Goal: Task Accomplishment & Management: Complete application form

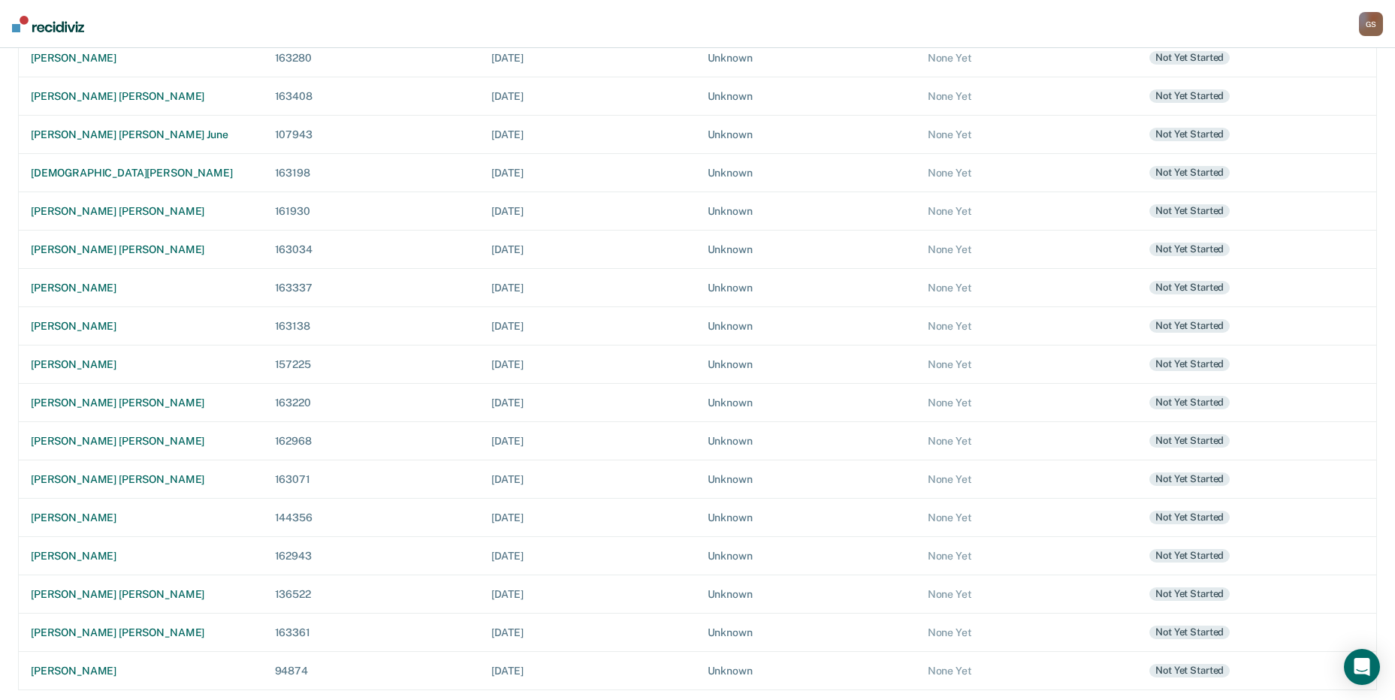
scroll to position [285, 0]
click at [95, 448] on td "[PERSON_NAME] [PERSON_NAME]" at bounding box center [141, 439] width 244 height 38
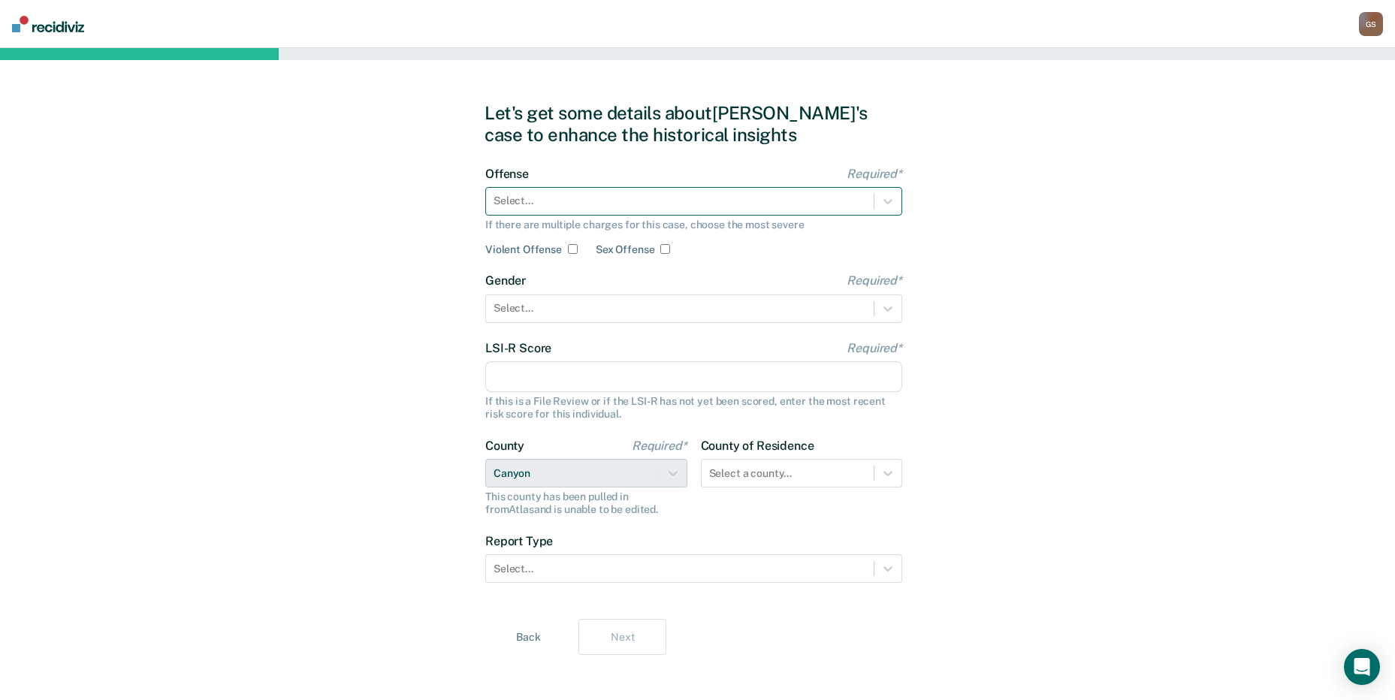
click at [635, 193] on div at bounding box center [679, 201] width 372 height 16
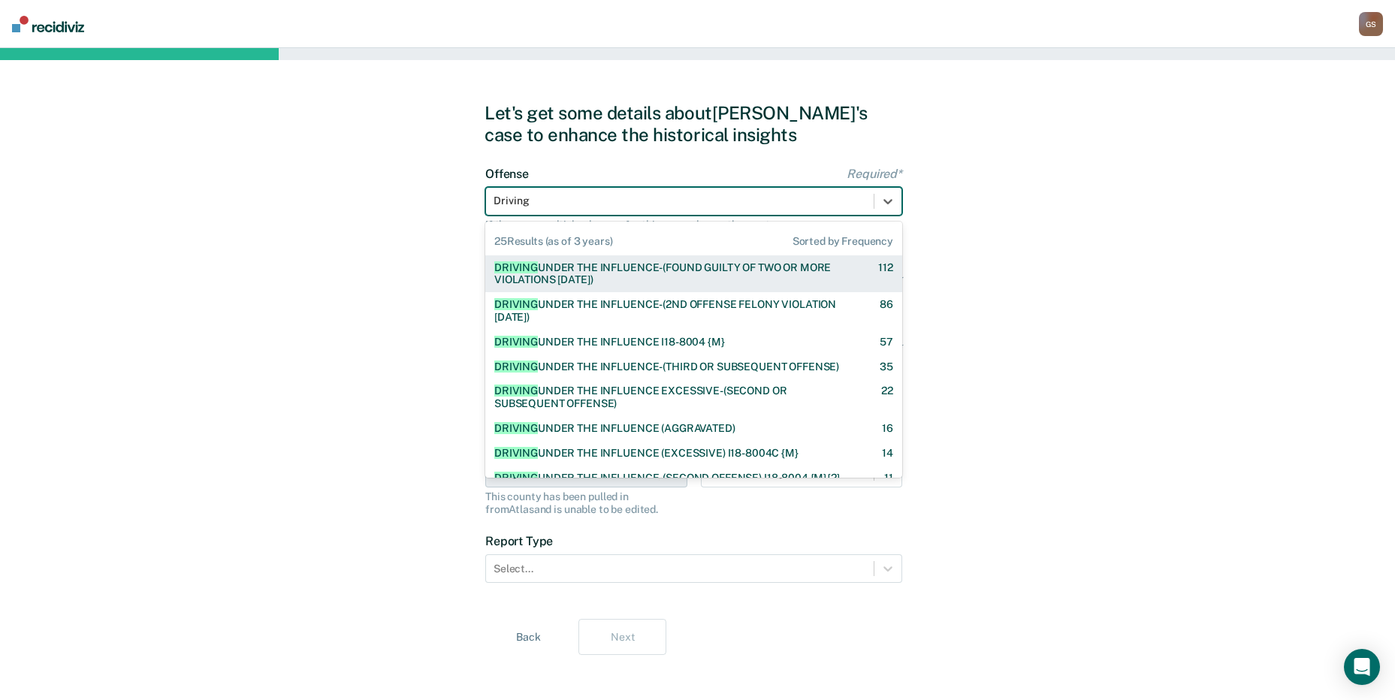
type input "Driving"
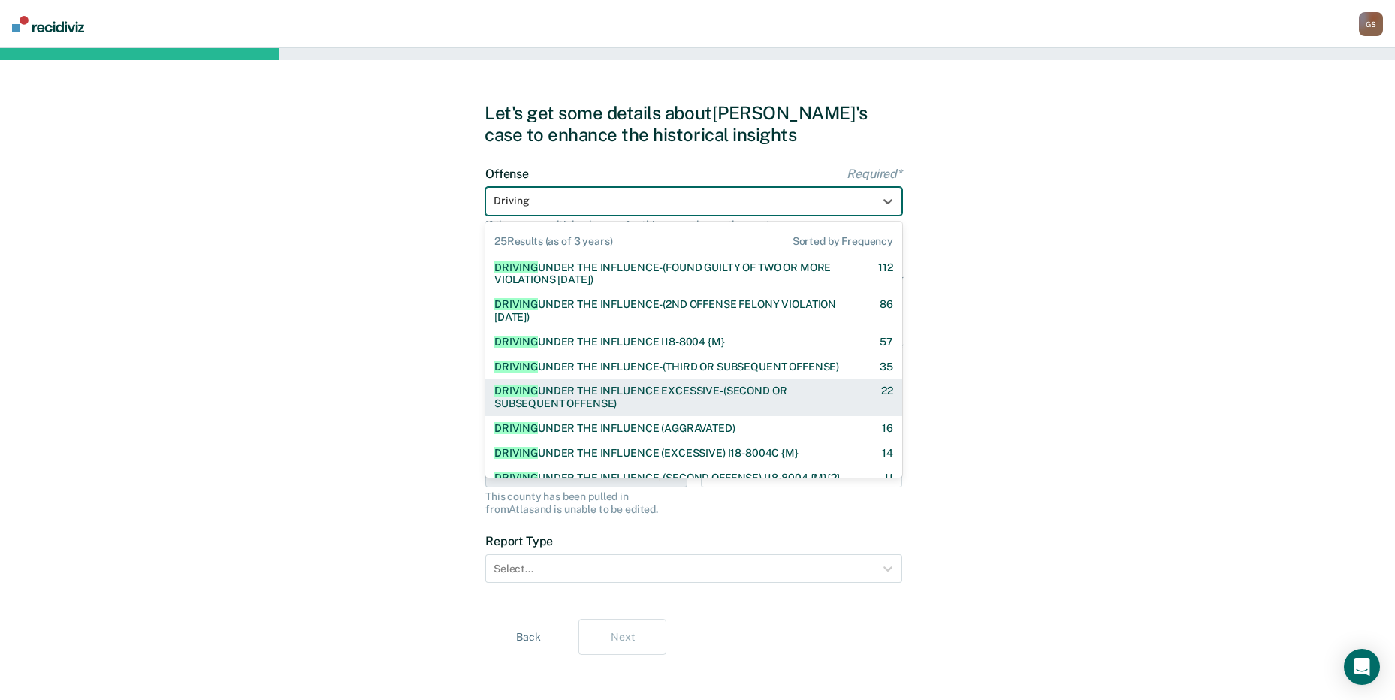
click at [663, 410] on div "DRIVING UNDER THE INFLUENCE EXCESSIVE-(SECOND OR SUBSEQUENT OFFENSE) 22" at bounding box center [693, 397] width 417 height 38
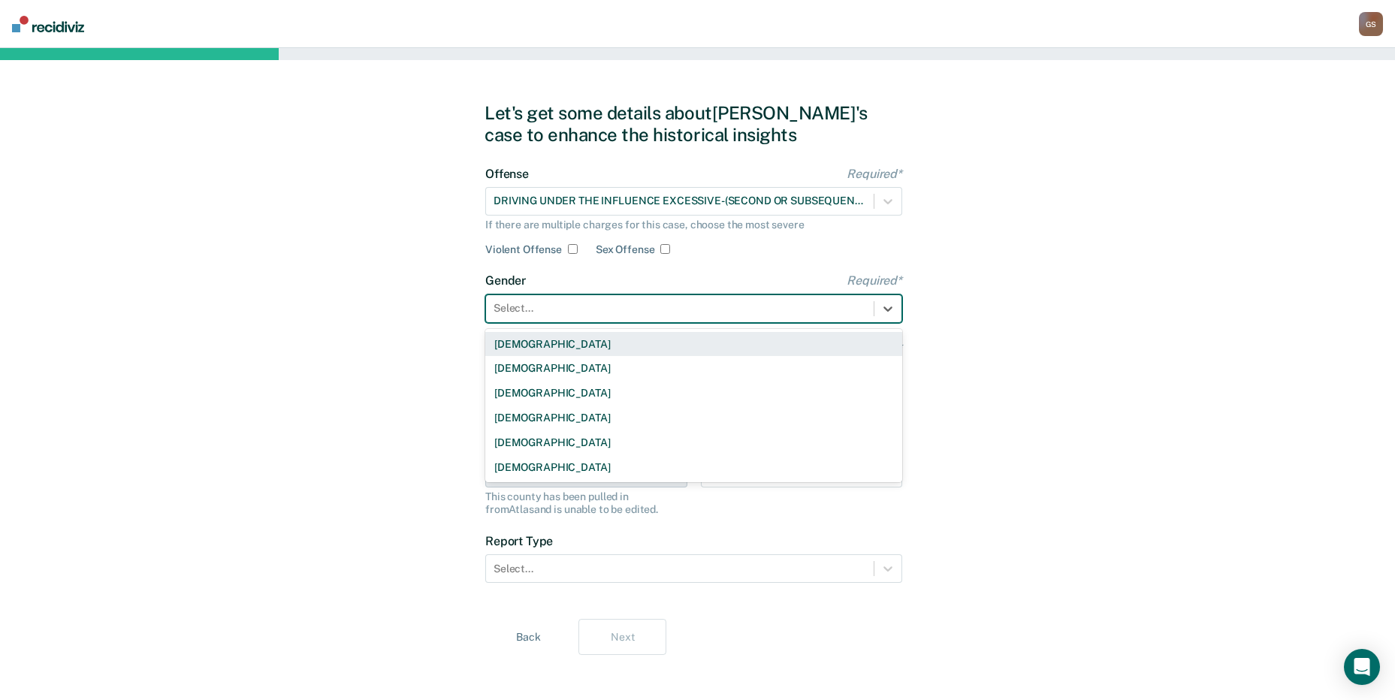
click at [593, 312] on div at bounding box center [679, 308] width 372 height 16
click at [545, 347] on div "[DEMOGRAPHIC_DATA]" at bounding box center [693, 344] width 417 height 25
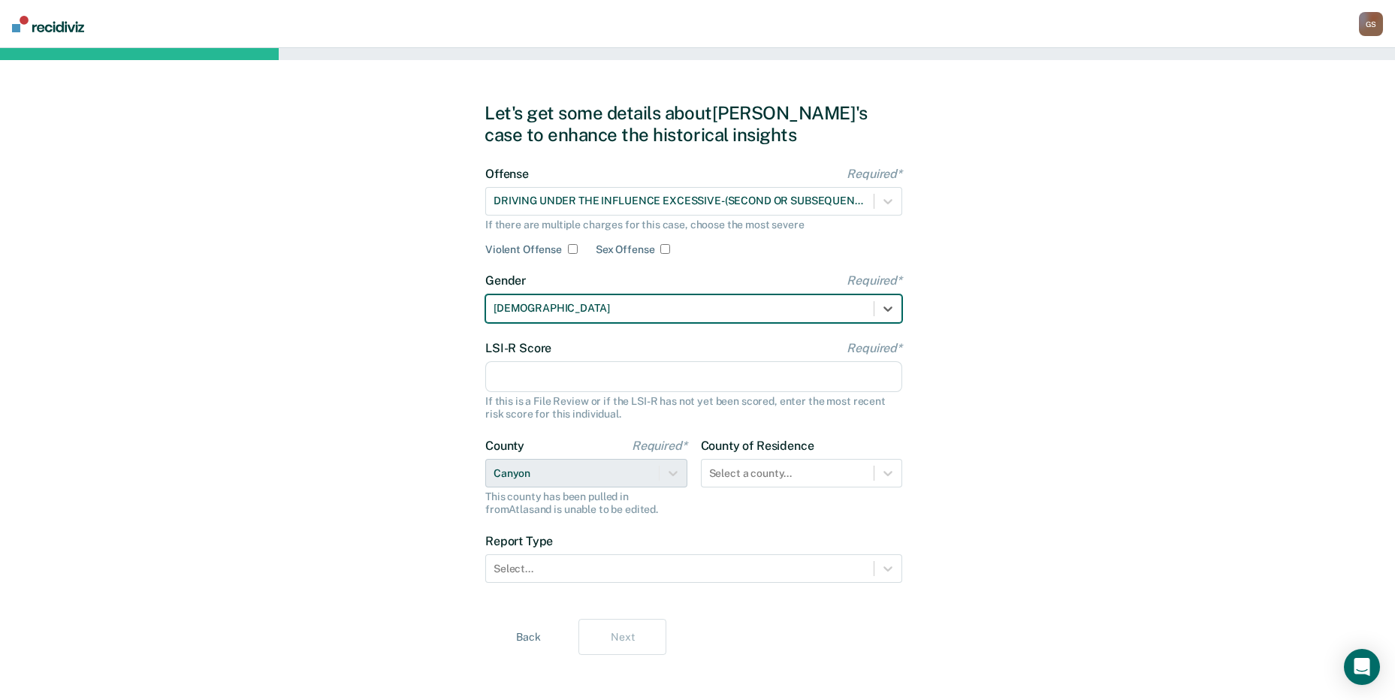
click at [532, 368] on input "LSI-R Score Required*" at bounding box center [693, 377] width 417 height 32
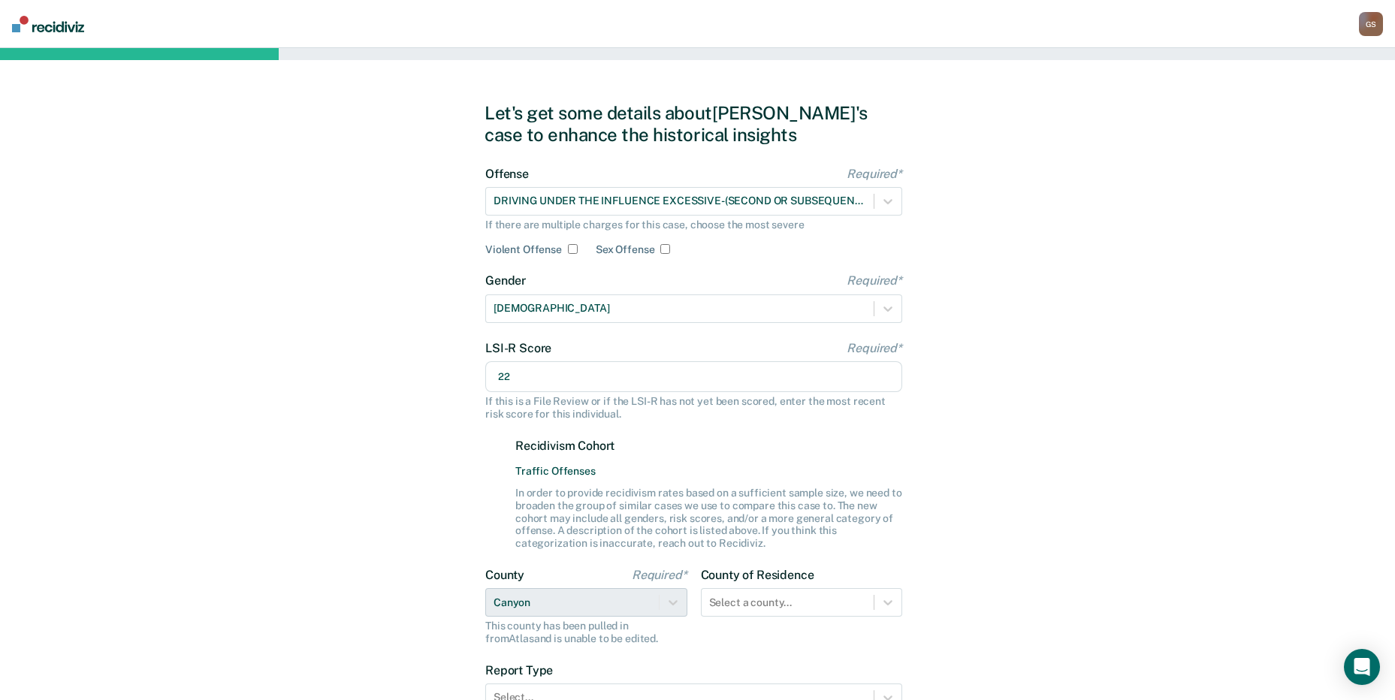
type input "22"
click at [1301, 344] on div "Let's get some details about [PERSON_NAME]'s case to enhance the historical ins…" at bounding box center [697, 443] width 1395 height 790
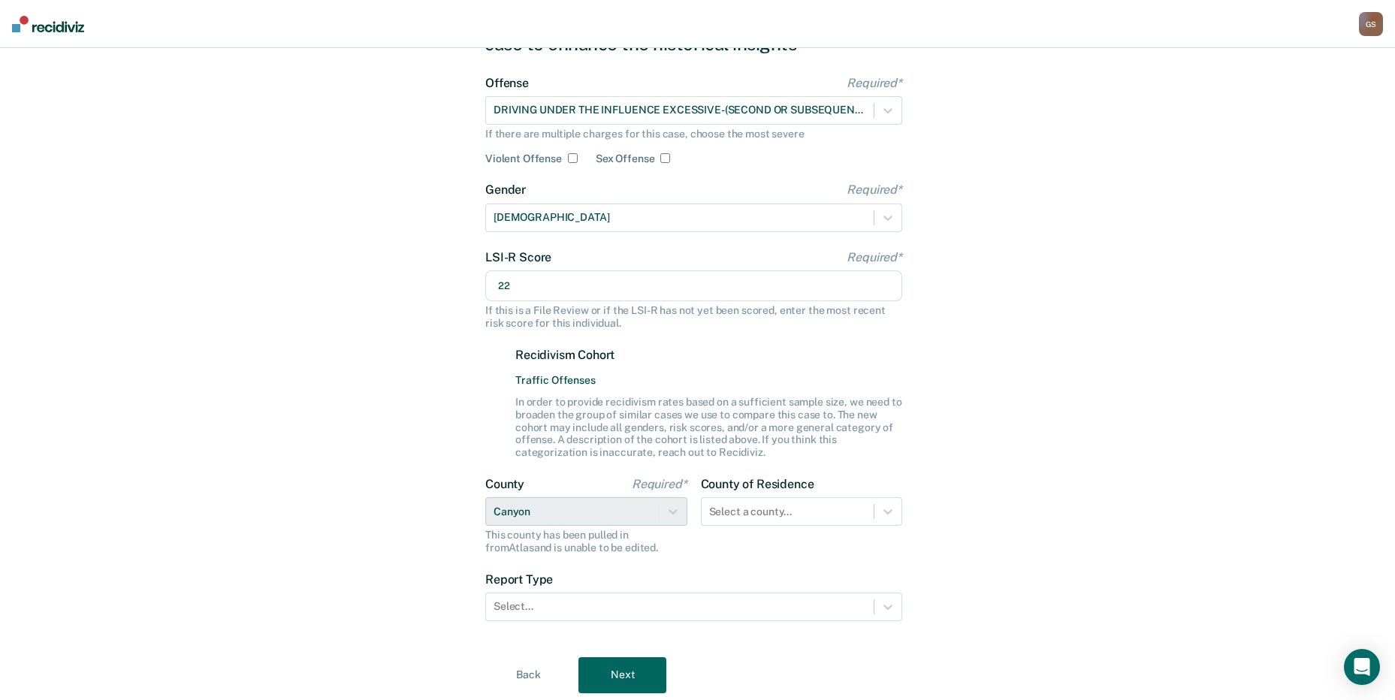
scroll to position [138, 0]
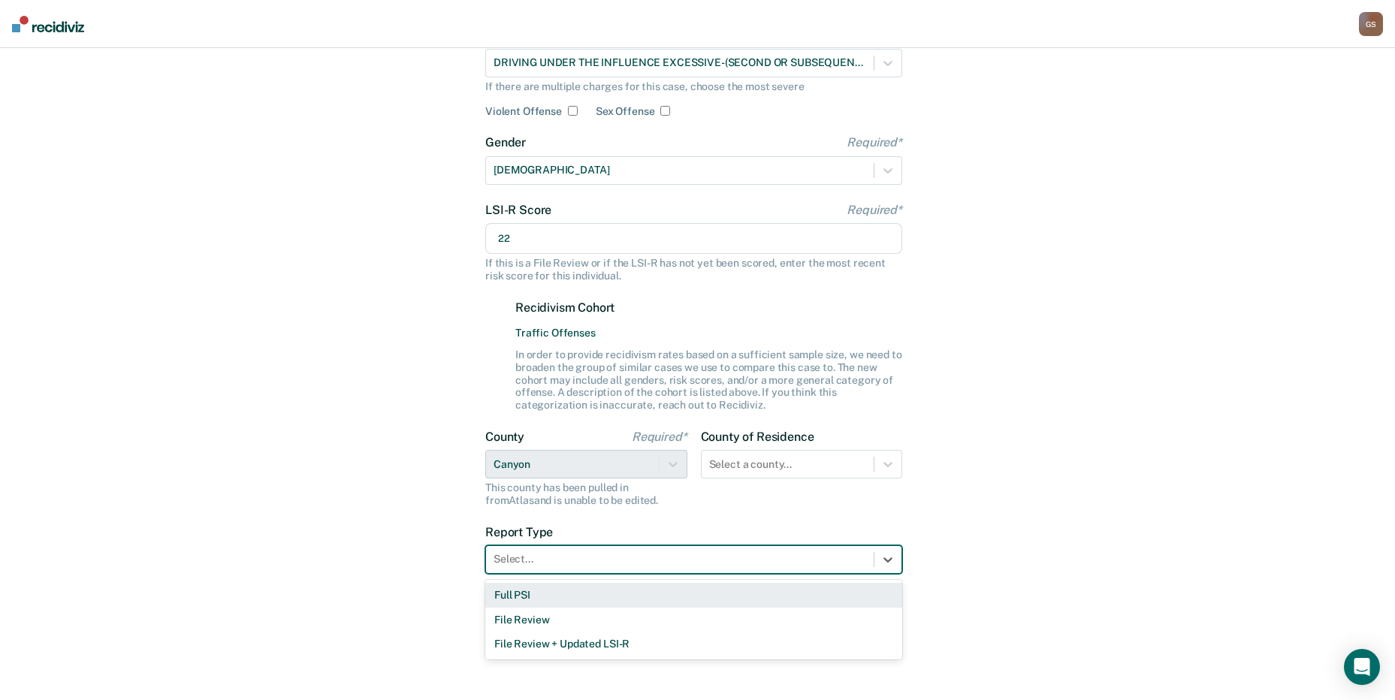
click at [756, 555] on div at bounding box center [679, 559] width 372 height 16
click at [598, 589] on div "Full PSI" at bounding box center [693, 595] width 417 height 25
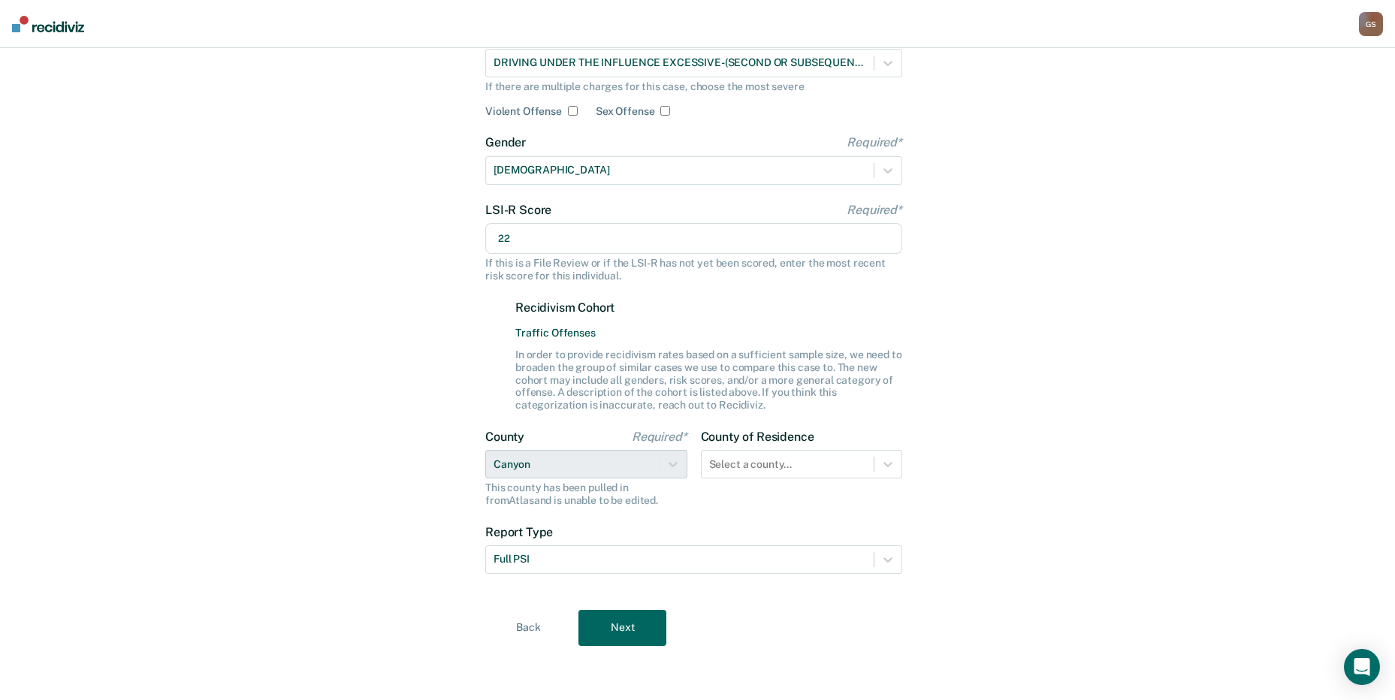
click at [621, 626] on button "Next" at bounding box center [622, 628] width 88 height 36
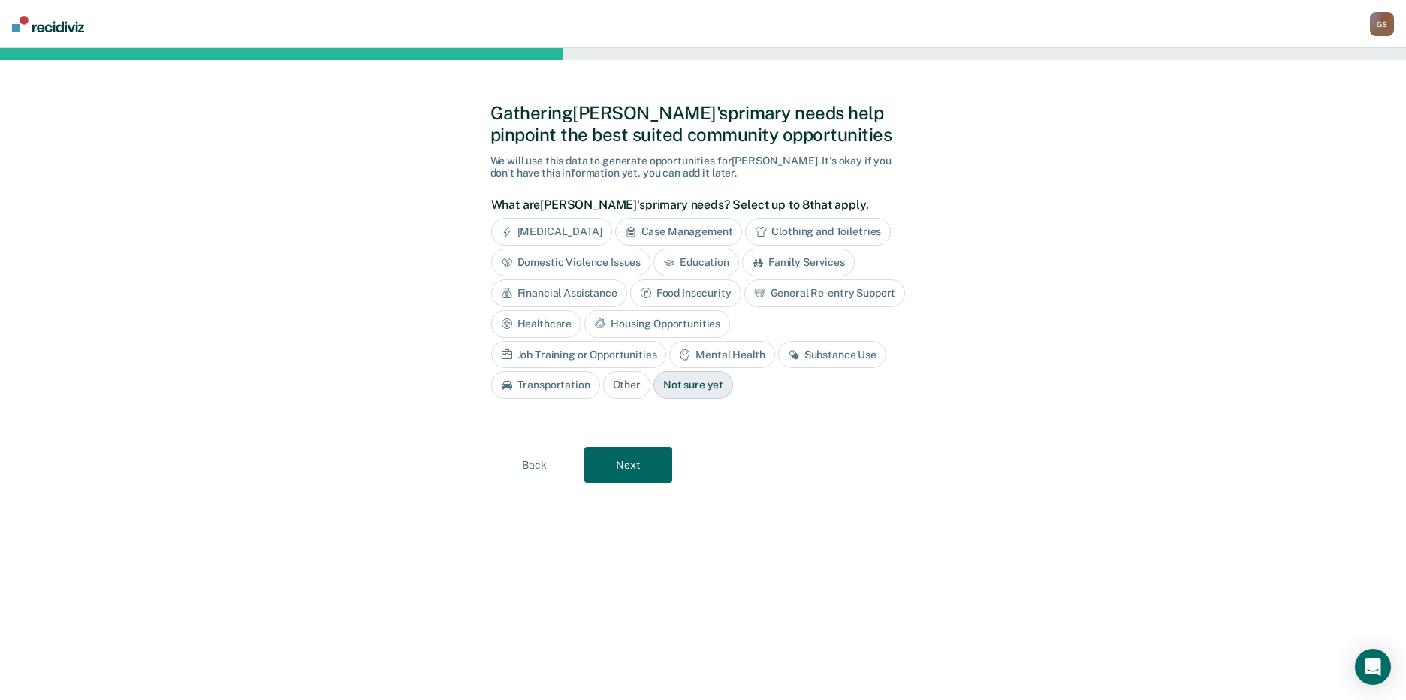
click at [644, 466] on button "Next" at bounding box center [628, 465] width 88 height 36
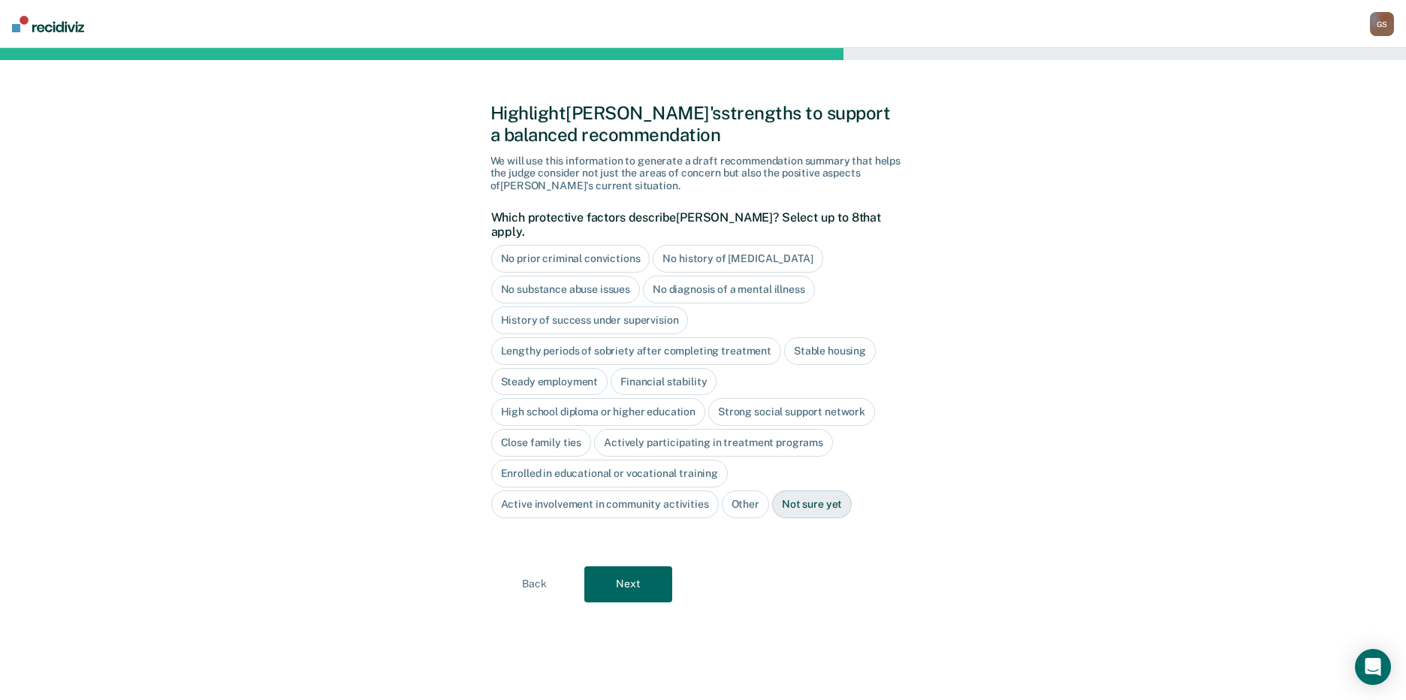
click at [725, 276] on div "No diagnosis of a mental illness" at bounding box center [729, 290] width 172 height 28
click at [628, 306] on div "History of success under supervision" at bounding box center [590, 320] width 198 height 28
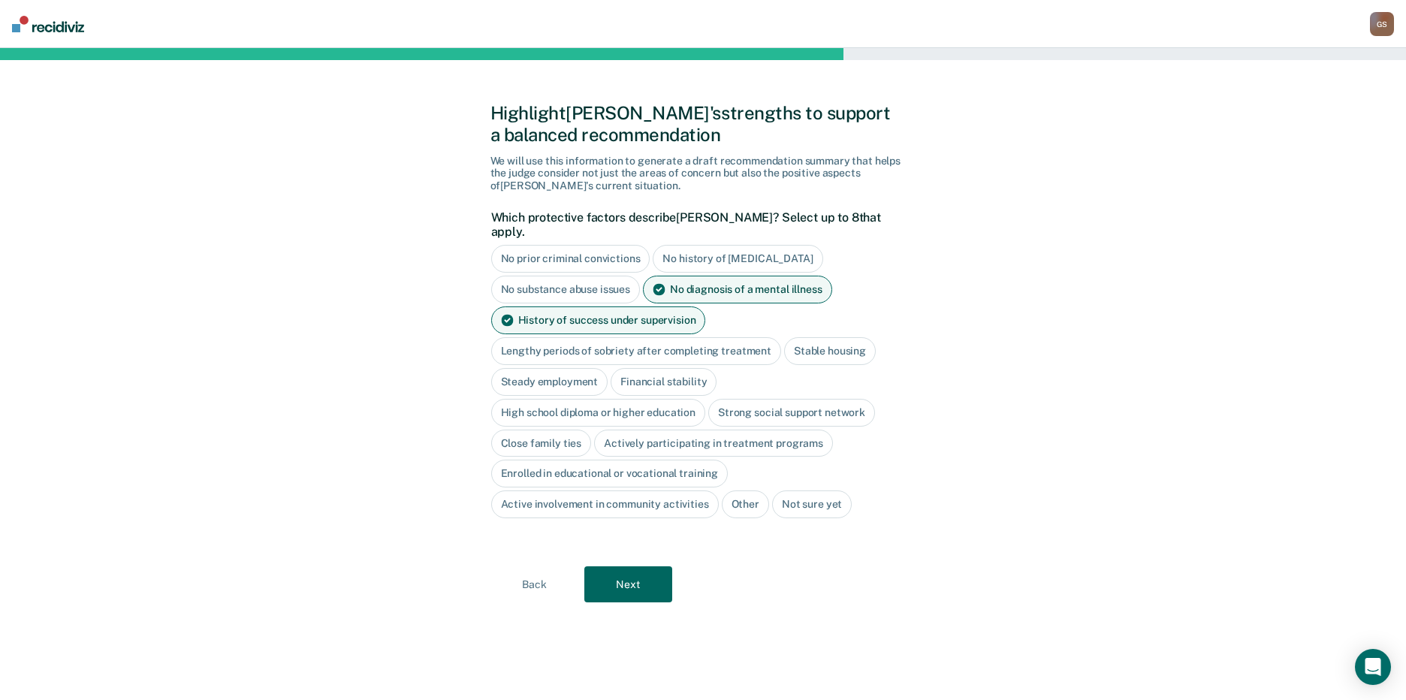
click at [840, 347] on div "Stable housing" at bounding box center [830, 351] width 92 height 28
click at [553, 377] on div "Steady employment" at bounding box center [549, 382] width 117 height 28
click at [628, 399] on div "High school diploma or higher education" at bounding box center [598, 413] width 215 height 28
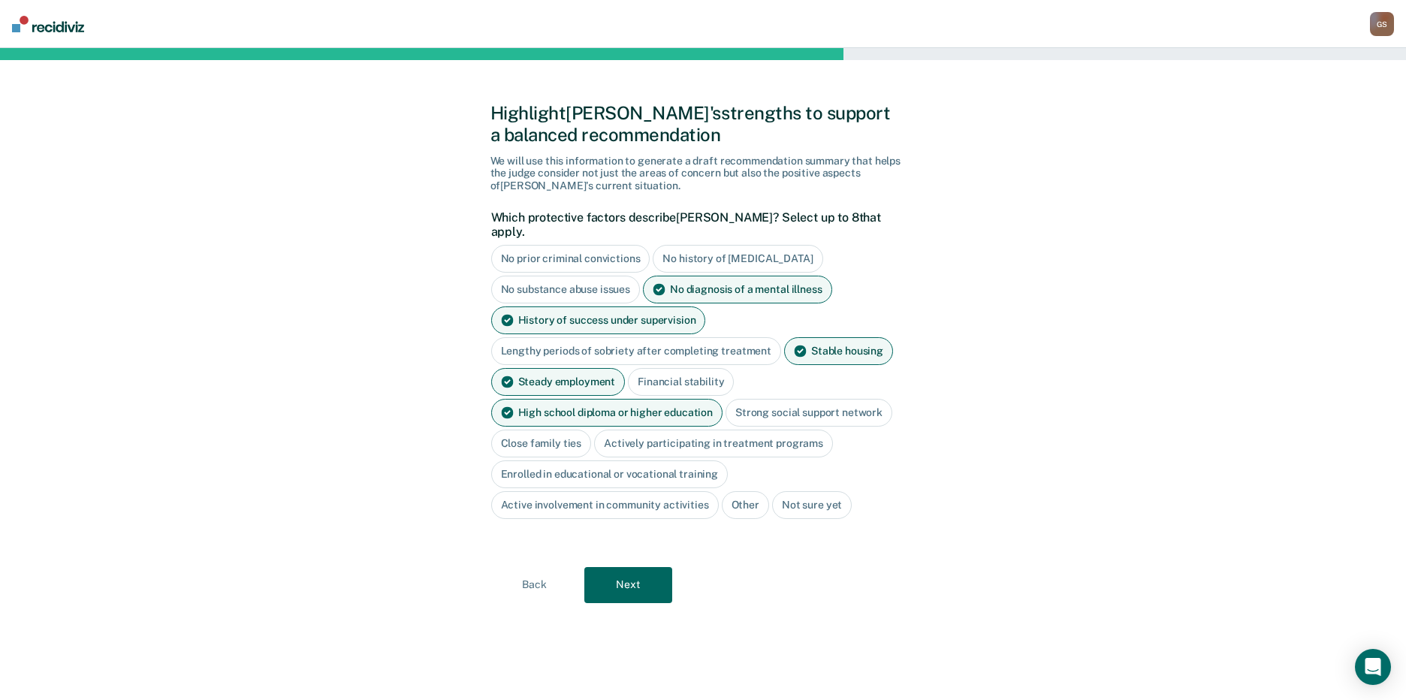
click at [758, 433] on div "Actively participating in treatment programs" at bounding box center [713, 444] width 239 height 28
click at [639, 567] on button "Next" at bounding box center [628, 585] width 88 height 36
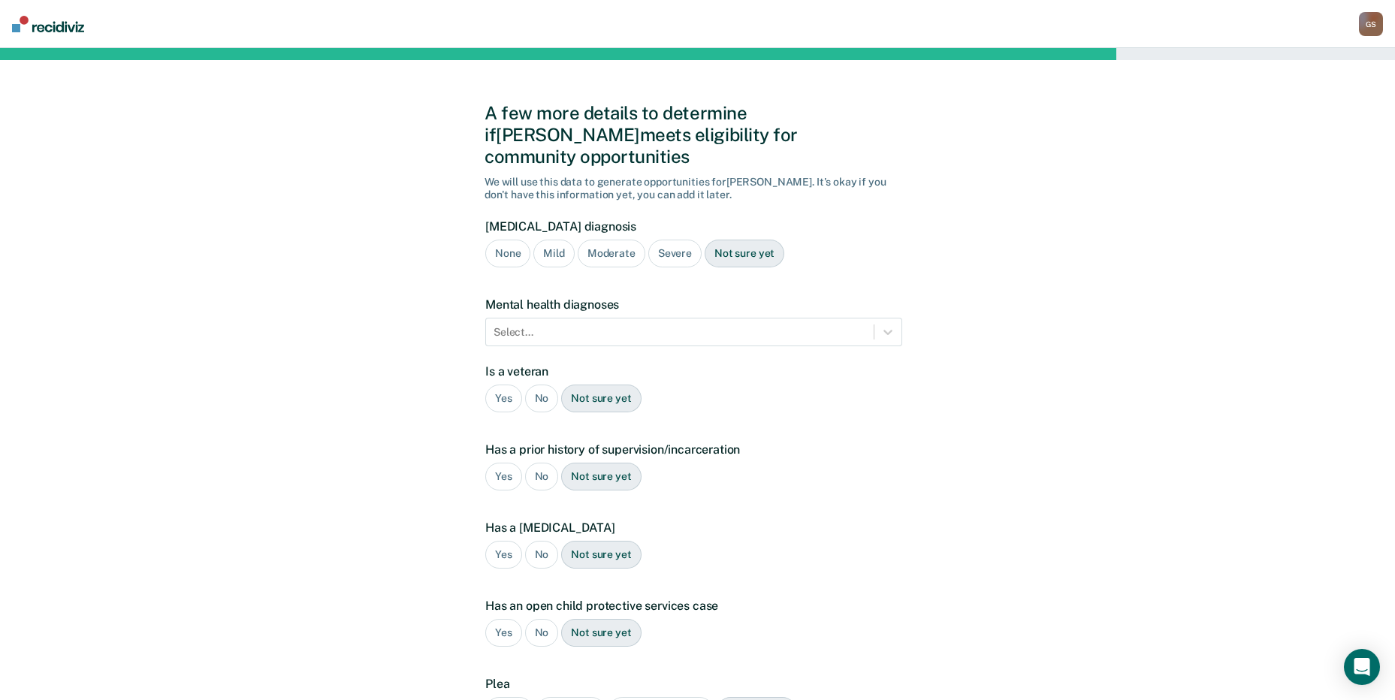
click at [679, 240] on div "Severe" at bounding box center [674, 254] width 53 height 28
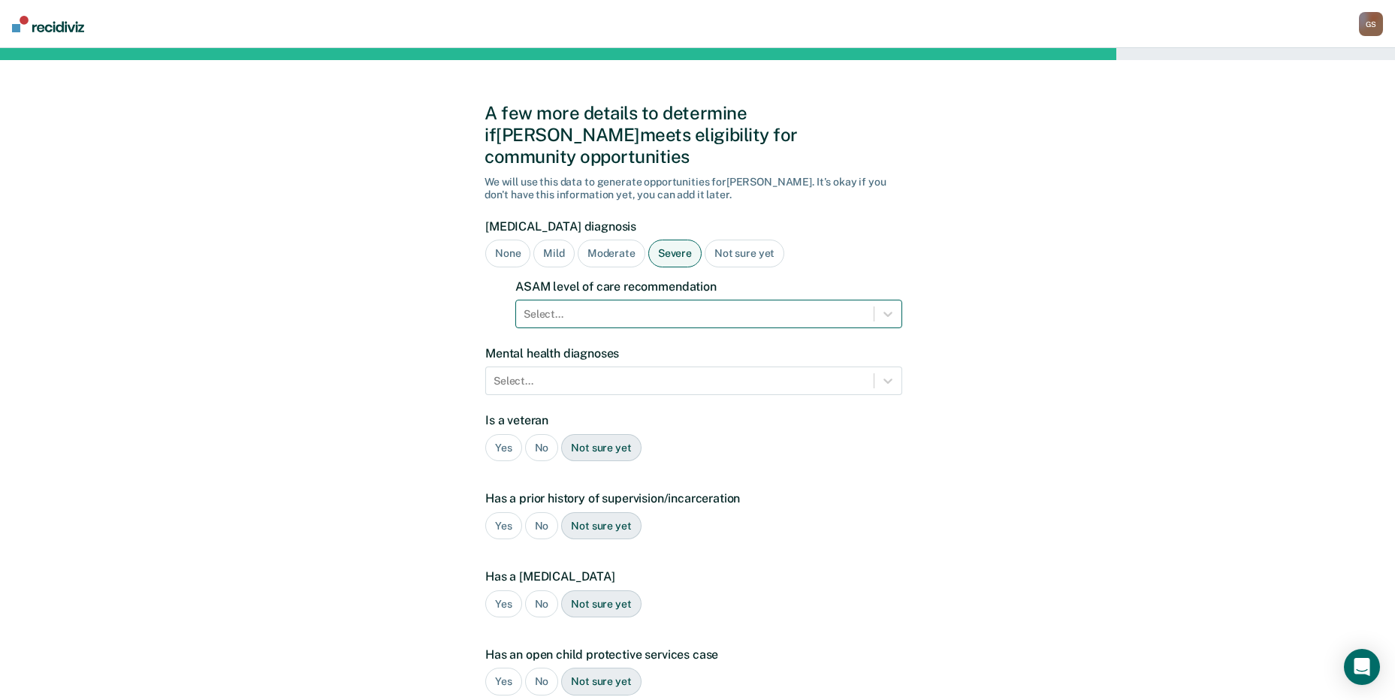
click at [614, 303] on div "Select..." at bounding box center [694, 314] width 357 height 22
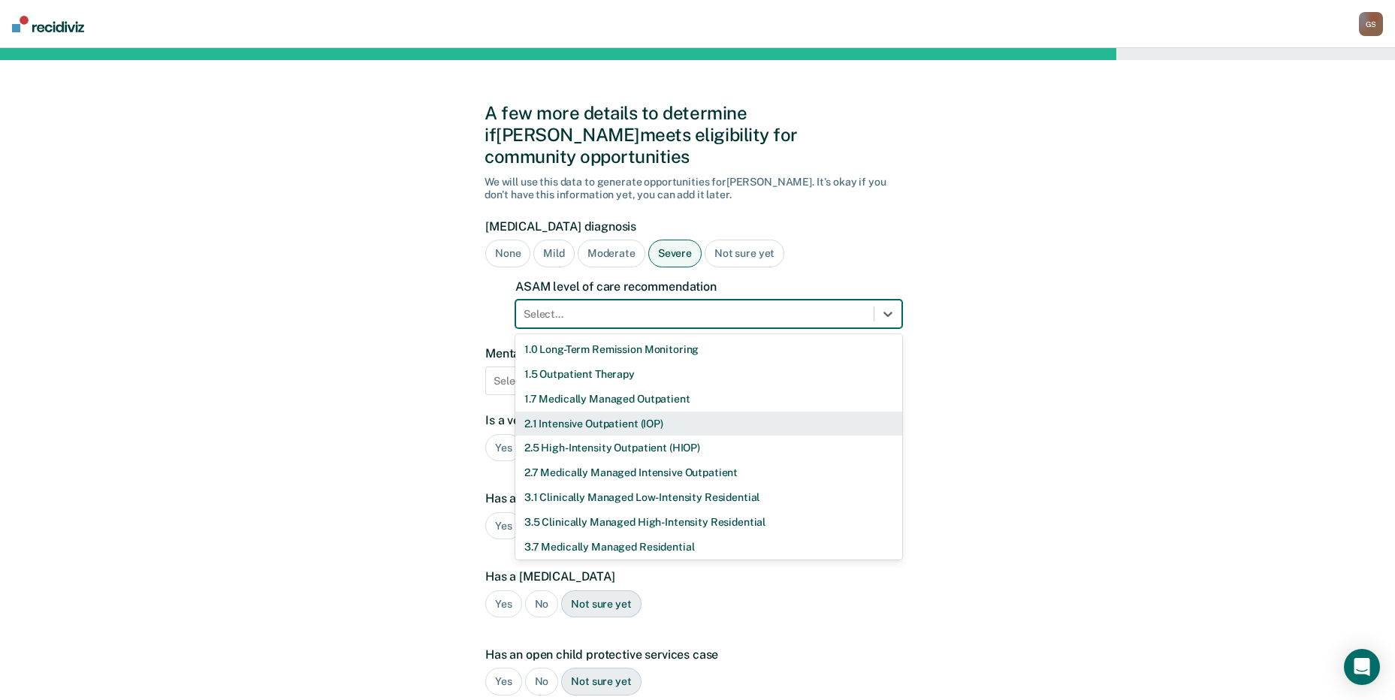
click at [583, 412] on div "2.1 Intensive Outpatient (IOP)" at bounding box center [708, 424] width 387 height 25
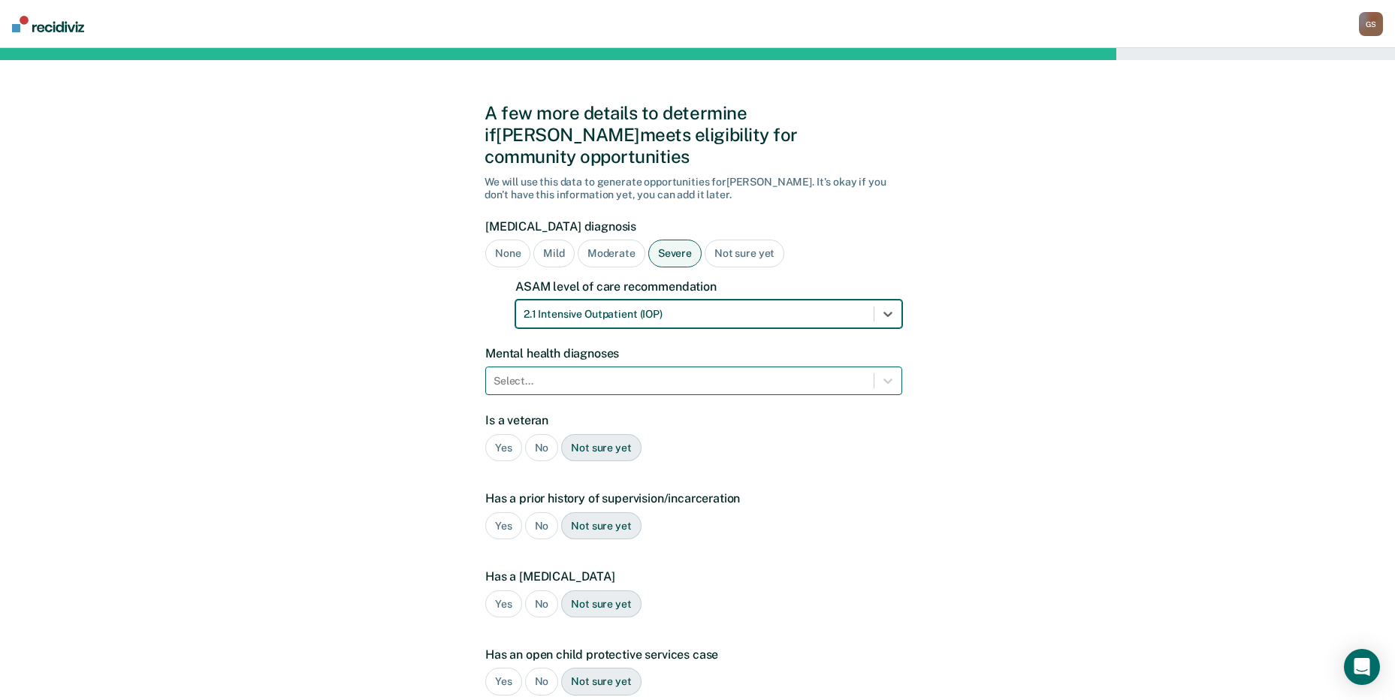
click at [592, 373] on div at bounding box center [679, 381] width 372 height 16
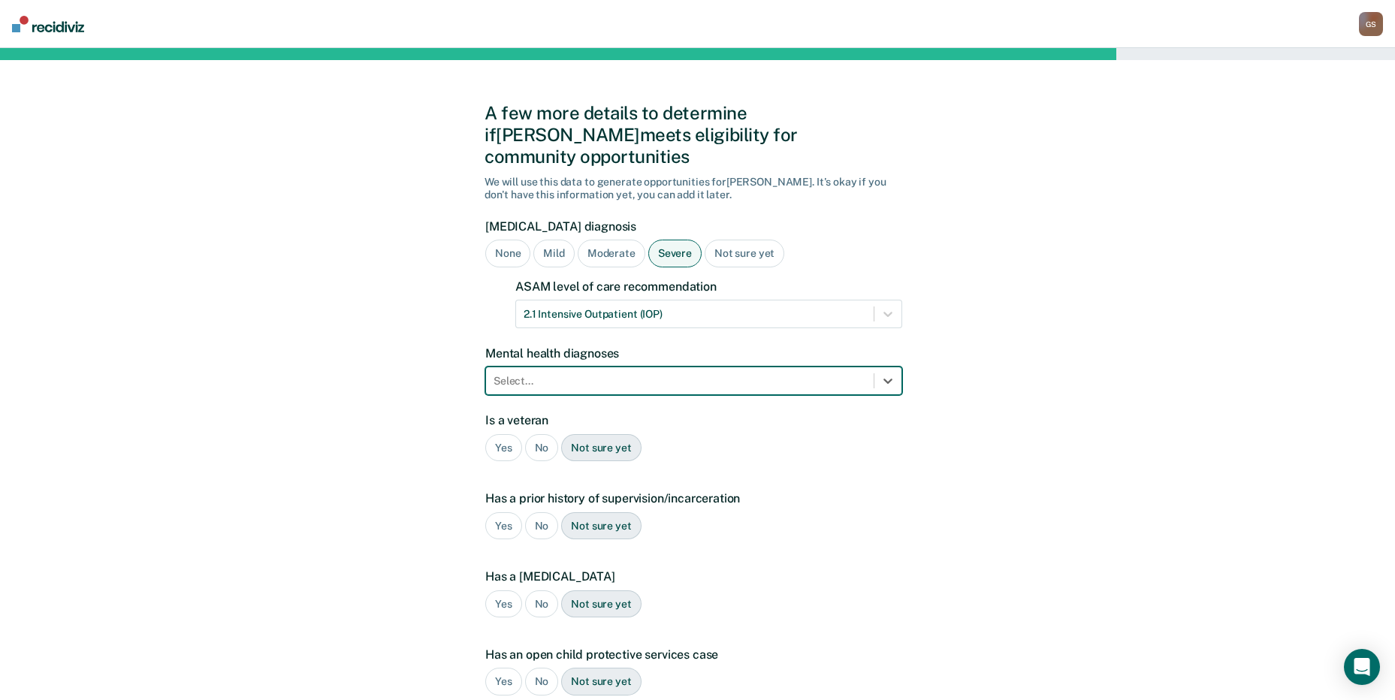
drag, startPoint x: 592, startPoint y: 357, endPoint x: 605, endPoint y: 361, distance: 13.3
click at [605, 373] on div at bounding box center [679, 381] width 372 height 16
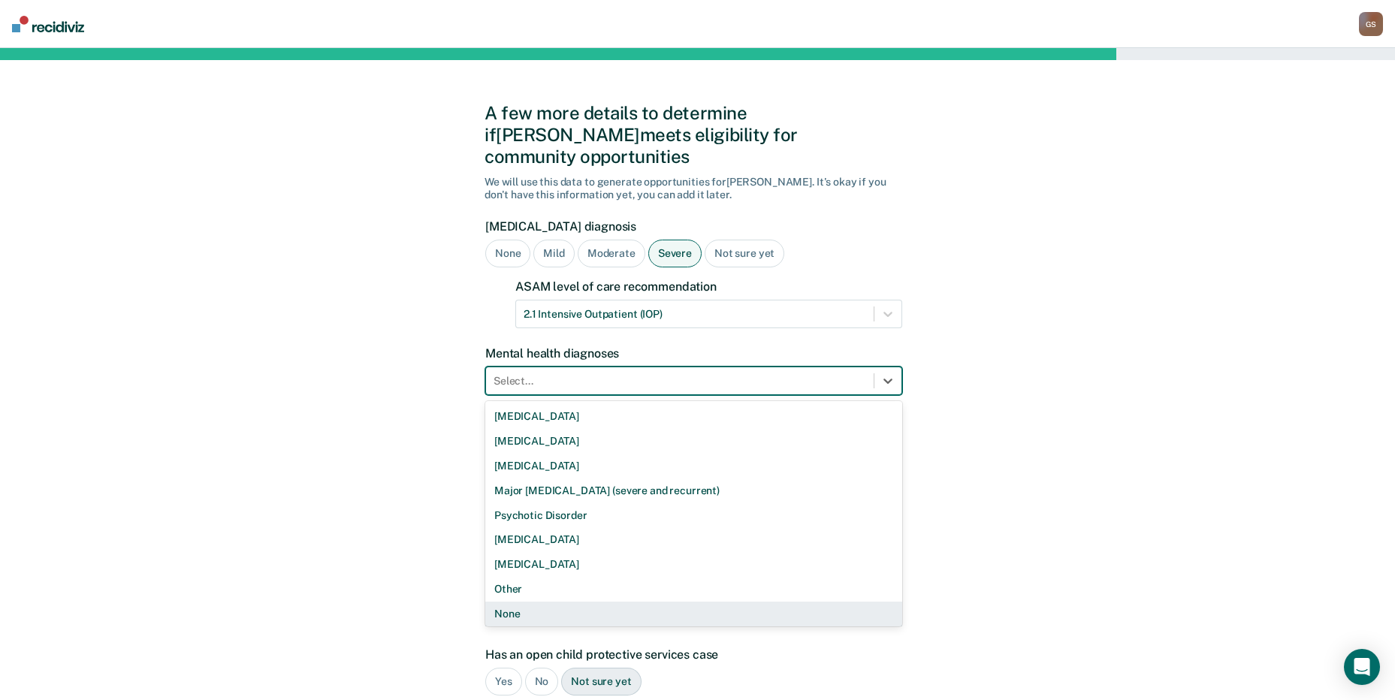
click at [547, 602] on div "None" at bounding box center [693, 614] width 417 height 25
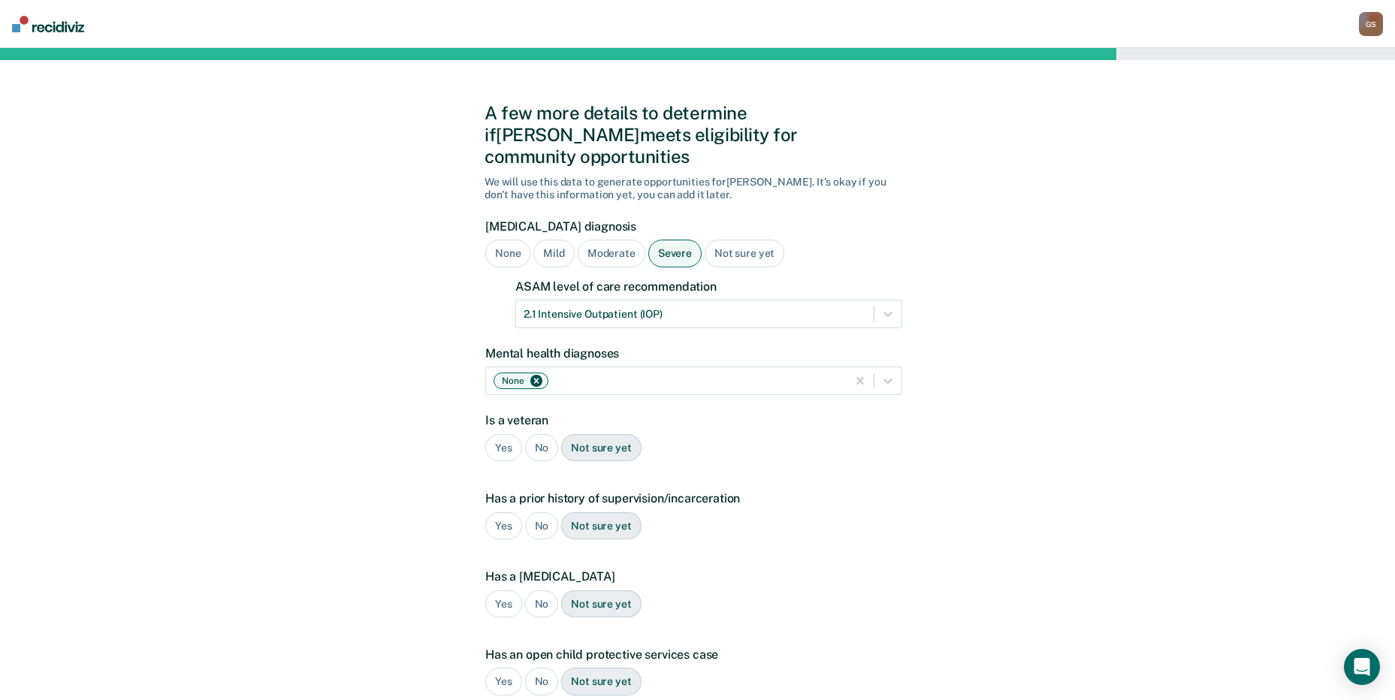
click at [534, 434] on div "No" at bounding box center [542, 448] width 34 height 28
click at [604, 434] on div "Not sure yet" at bounding box center [601, 448] width 80 height 28
click at [505, 512] on div "Yes" at bounding box center [503, 526] width 37 height 28
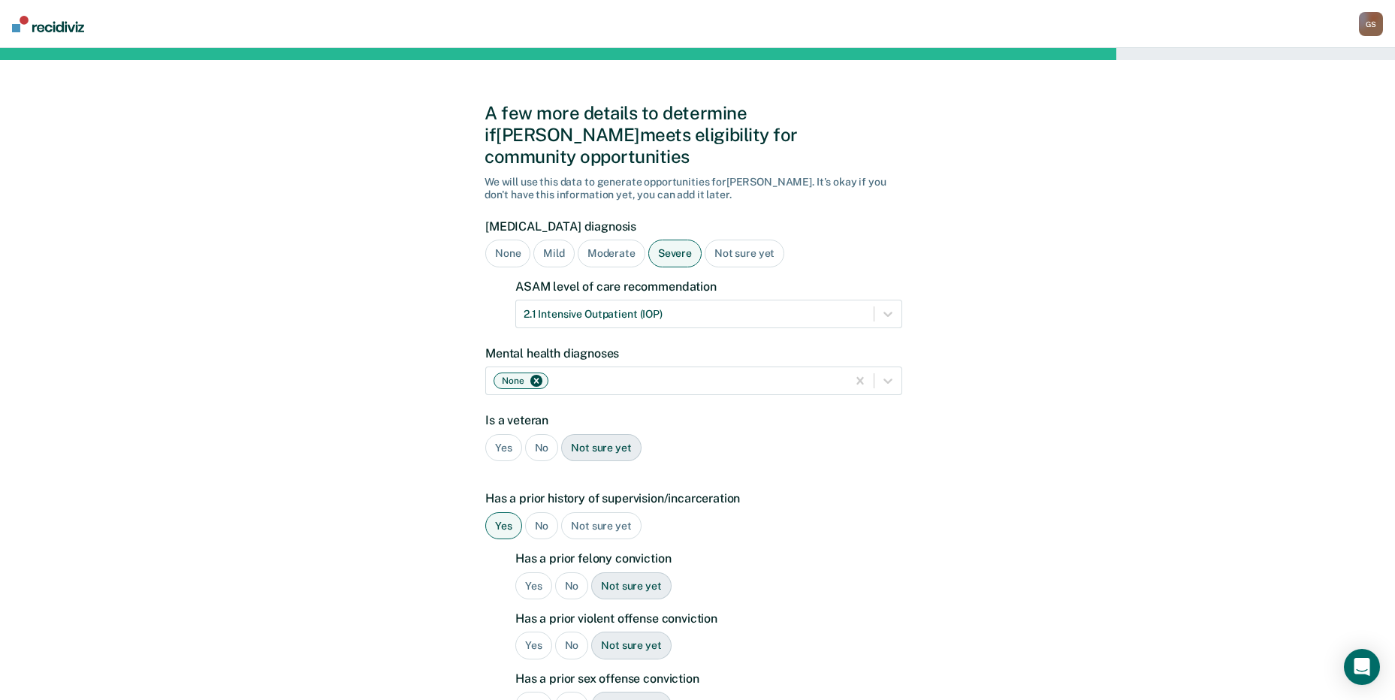
click at [576, 572] on div "No" at bounding box center [572, 586] width 34 height 28
click at [569, 632] on div "No" at bounding box center [572, 646] width 34 height 28
click at [568, 692] on div "No" at bounding box center [572, 706] width 34 height 28
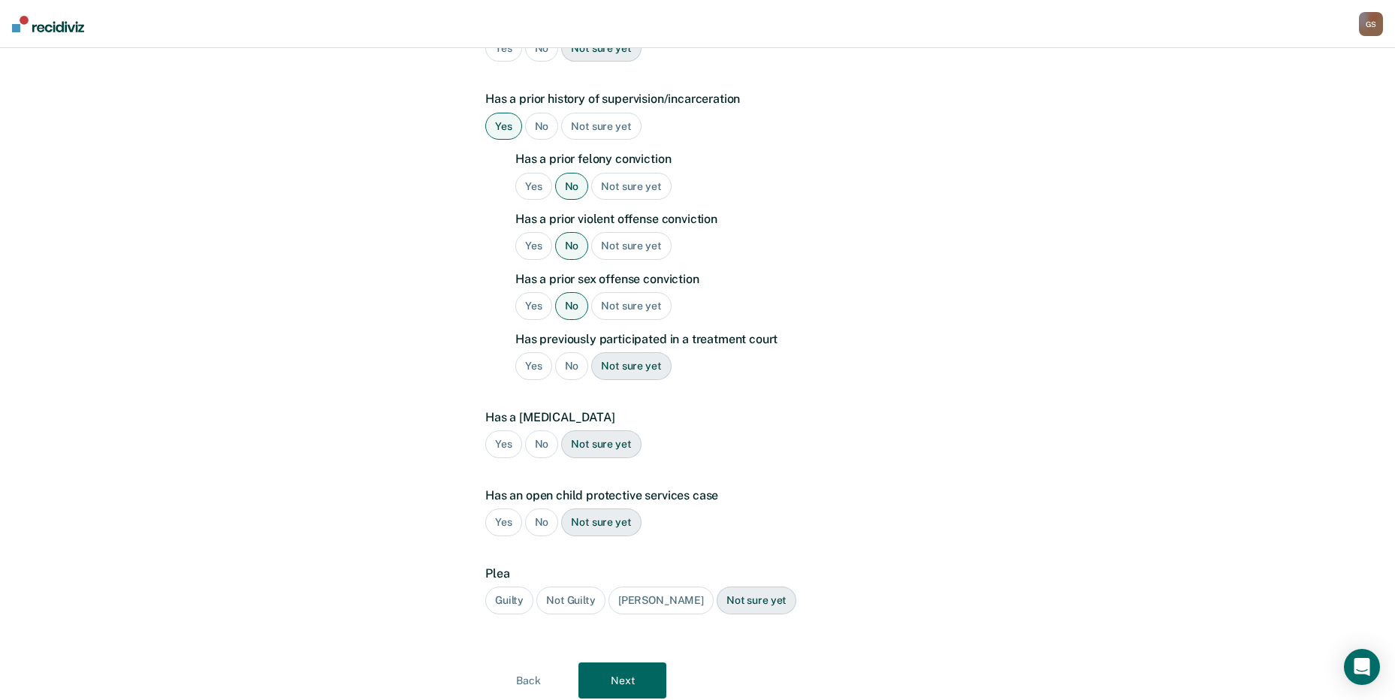
scroll to position [430, 0]
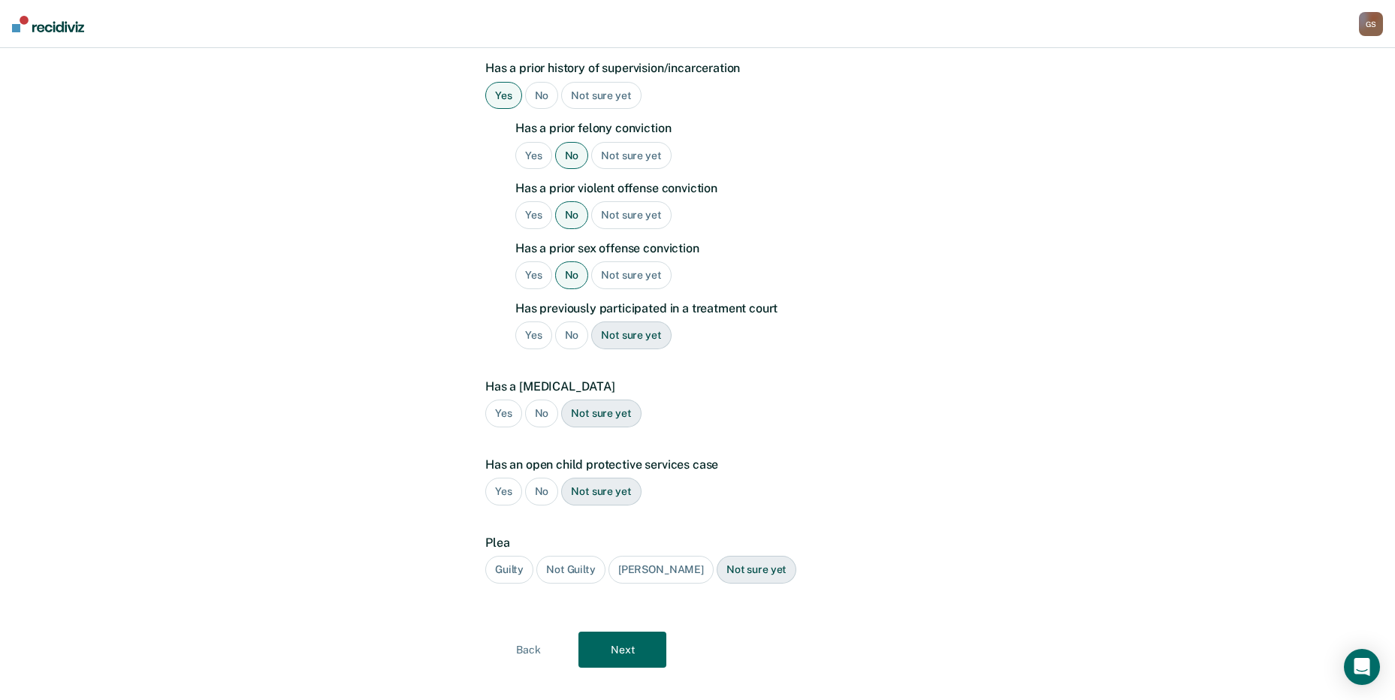
click at [565, 321] on div "No" at bounding box center [572, 335] width 34 height 28
click at [546, 400] on div "No" at bounding box center [542, 414] width 34 height 28
click at [544, 478] on div "No" at bounding box center [542, 492] width 34 height 28
click at [514, 556] on div "Guilty" at bounding box center [509, 570] width 48 height 28
click at [642, 632] on button "Next" at bounding box center [622, 650] width 88 height 36
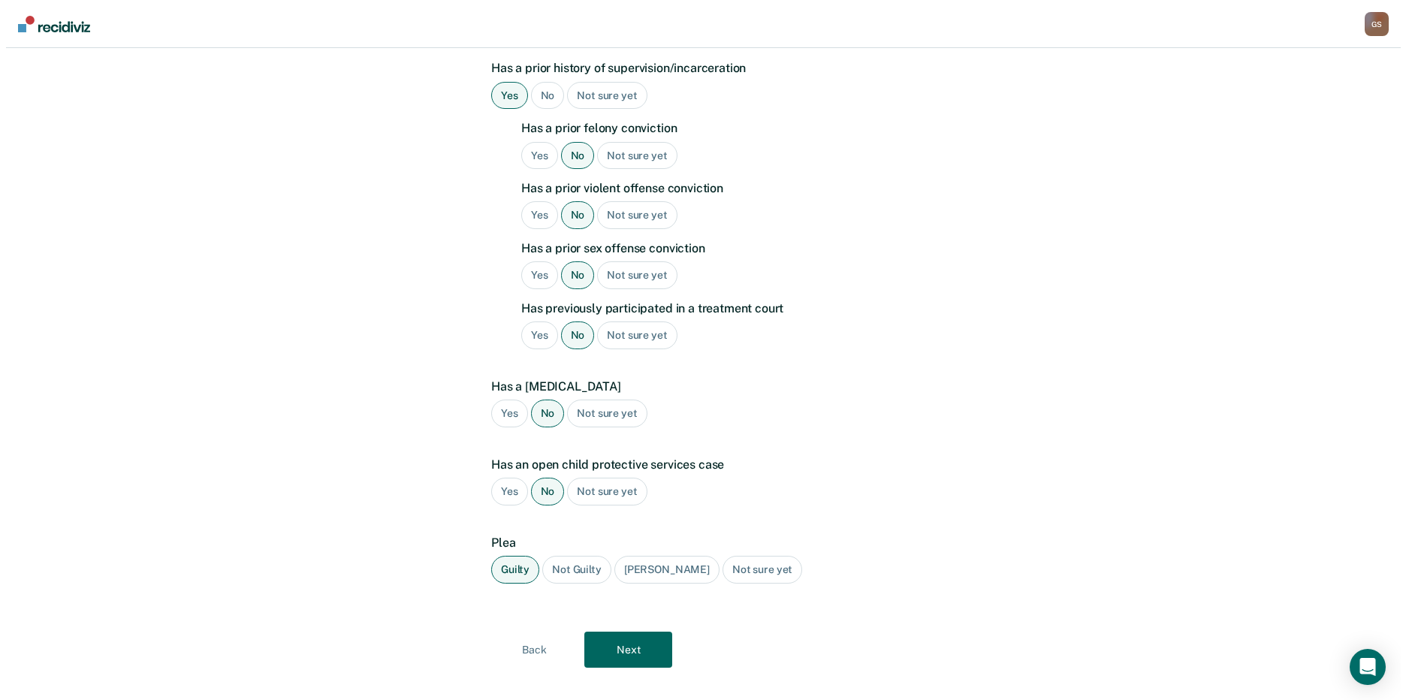
scroll to position [0, 0]
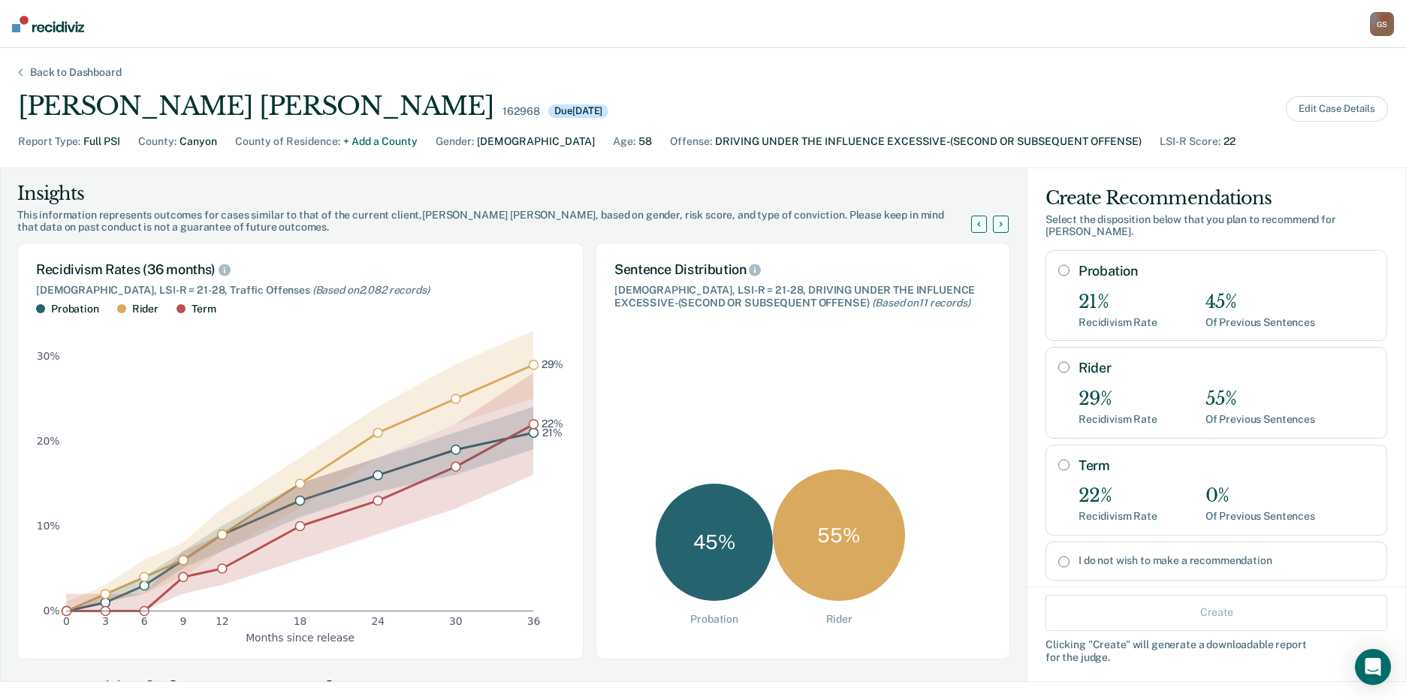
click at [1059, 252] on div "Probation 21% Recidivism Rate 45% Of Previous Sentences" at bounding box center [1216, 295] width 342 height 91
radio input "true"
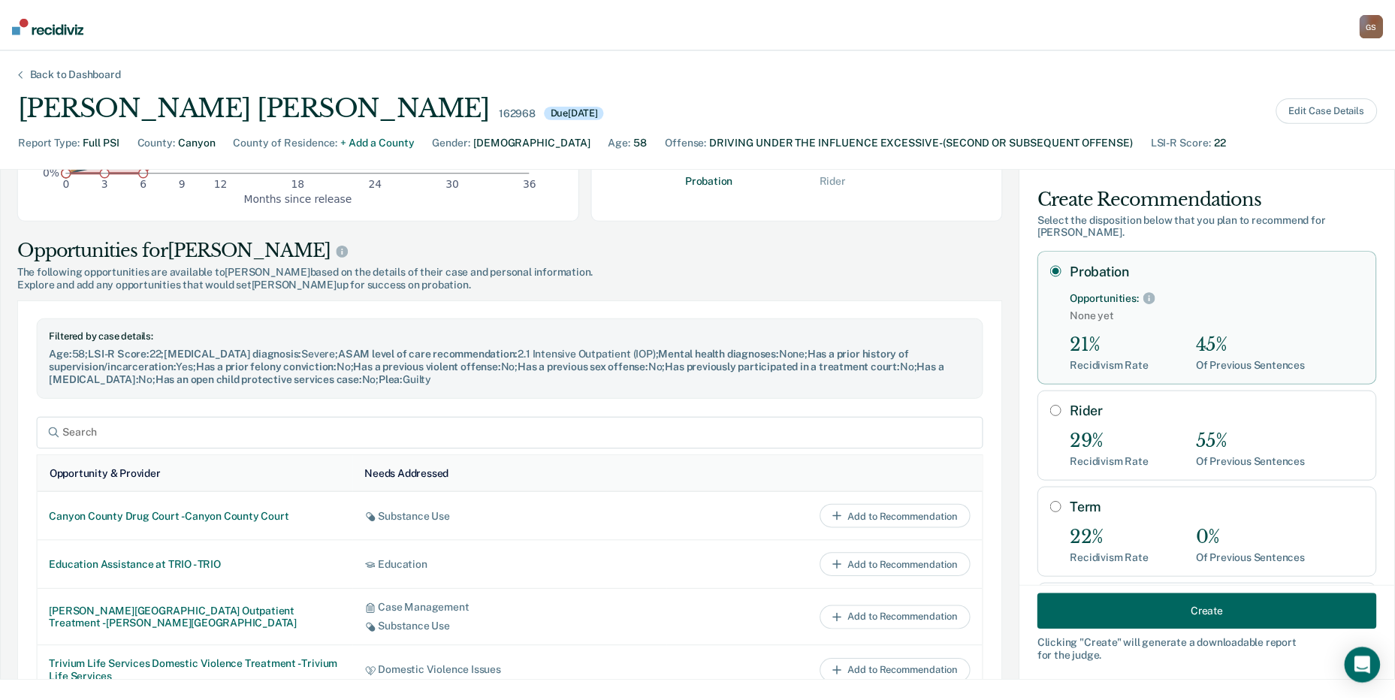
scroll to position [740, 0]
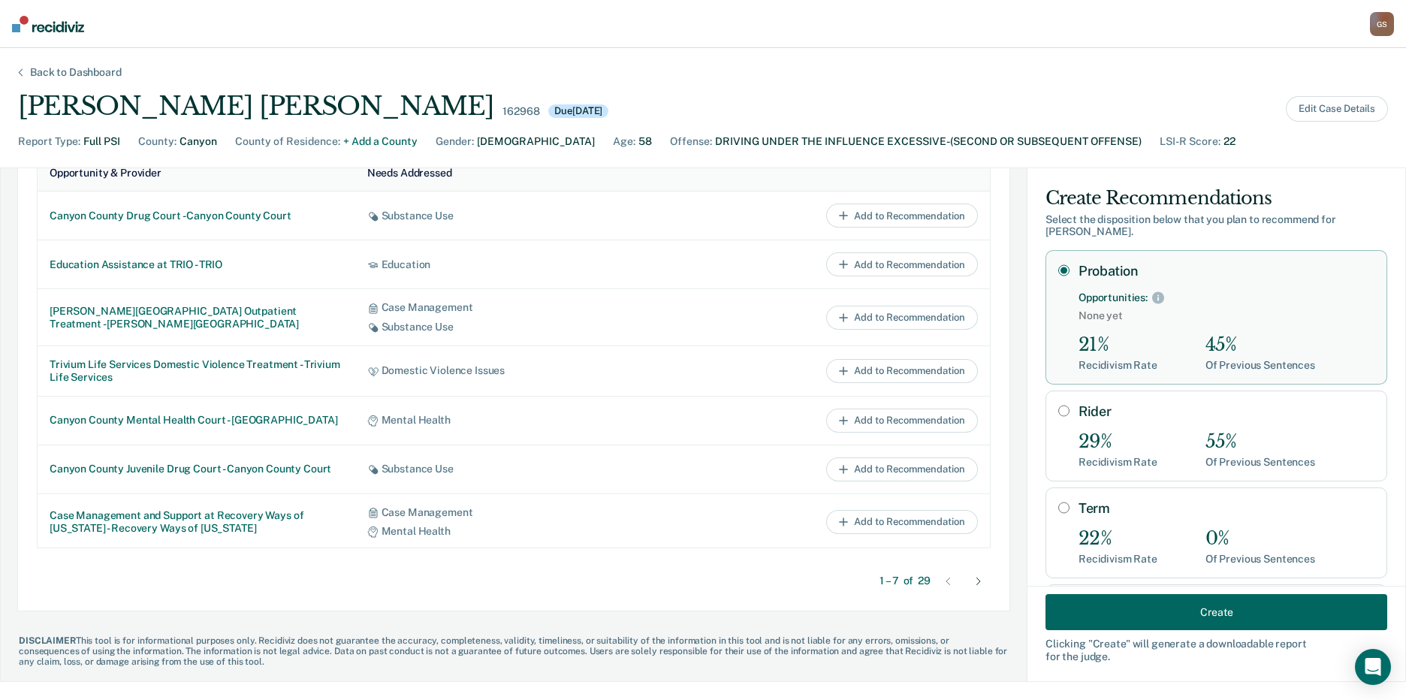
click at [1217, 605] on button "Create" at bounding box center [1216, 612] width 342 height 36
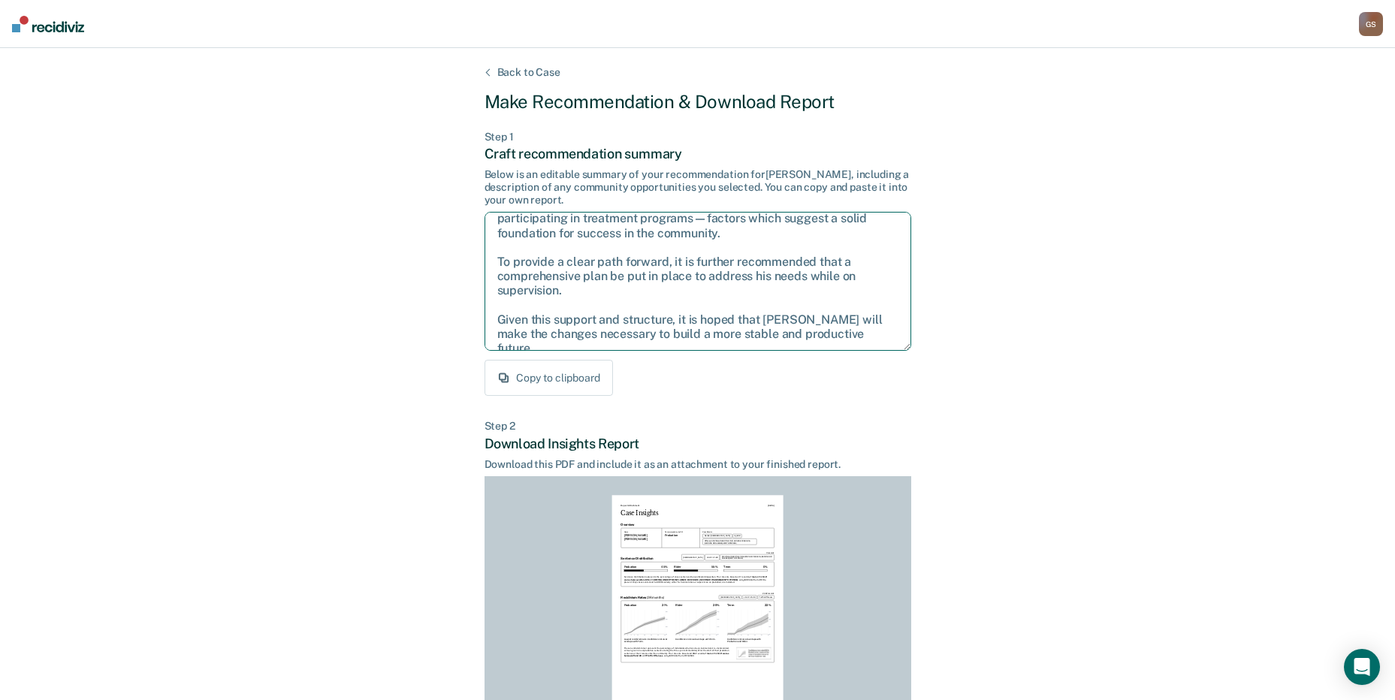
scroll to position [143, 0]
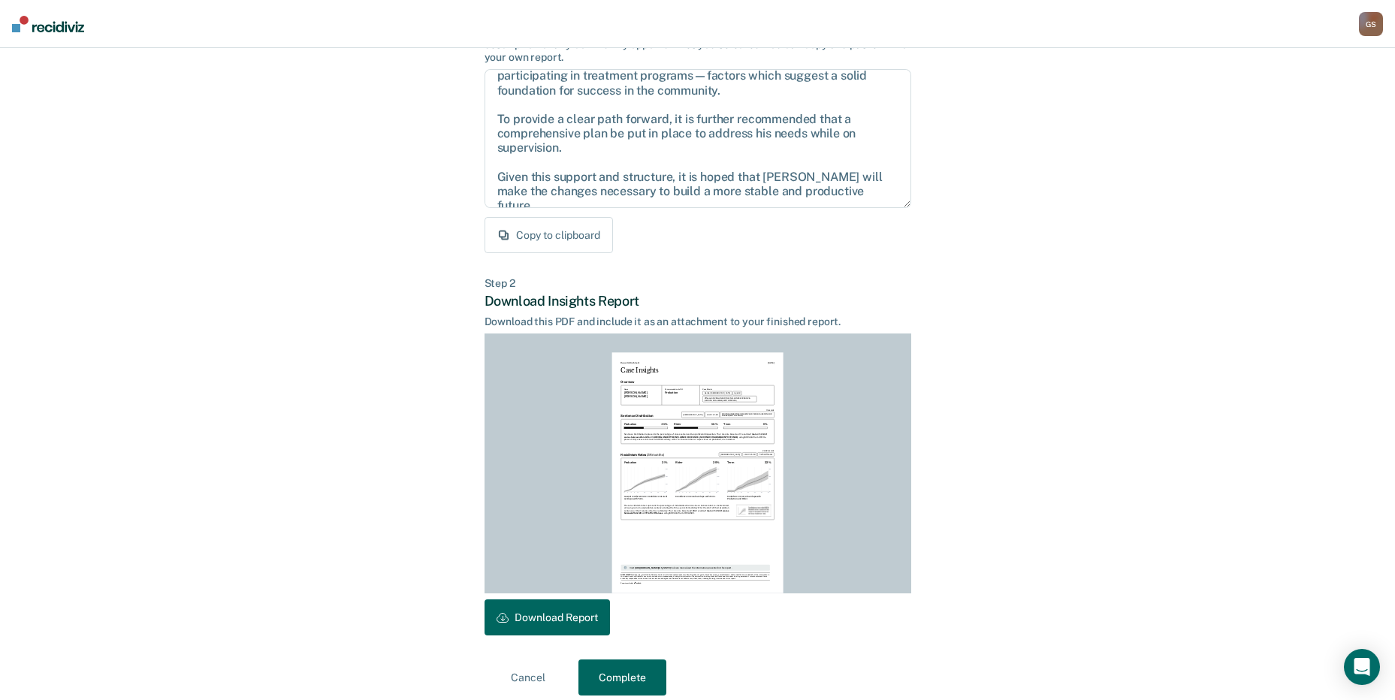
click at [578, 619] on button "Download Report" at bounding box center [546, 617] width 125 height 36
click at [640, 681] on button "Complete" at bounding box center [622, 677] width 88 height 36
